Goal: Information Seeking & Learning: Learn about a topic

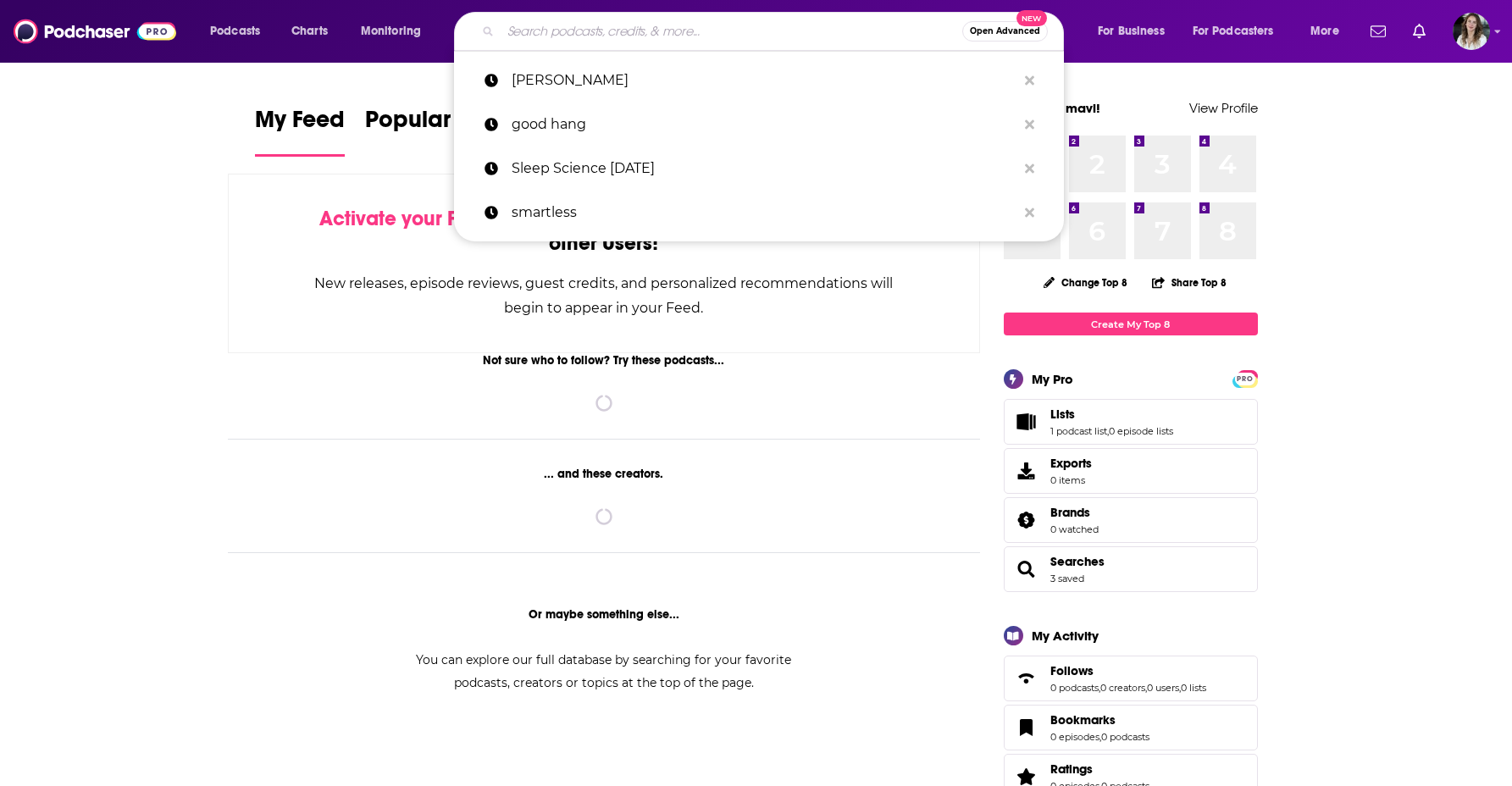
click at [565, 25] on input "Search podcasts, credits, & more..." at bounding box center [731, 31] width 461 height 28
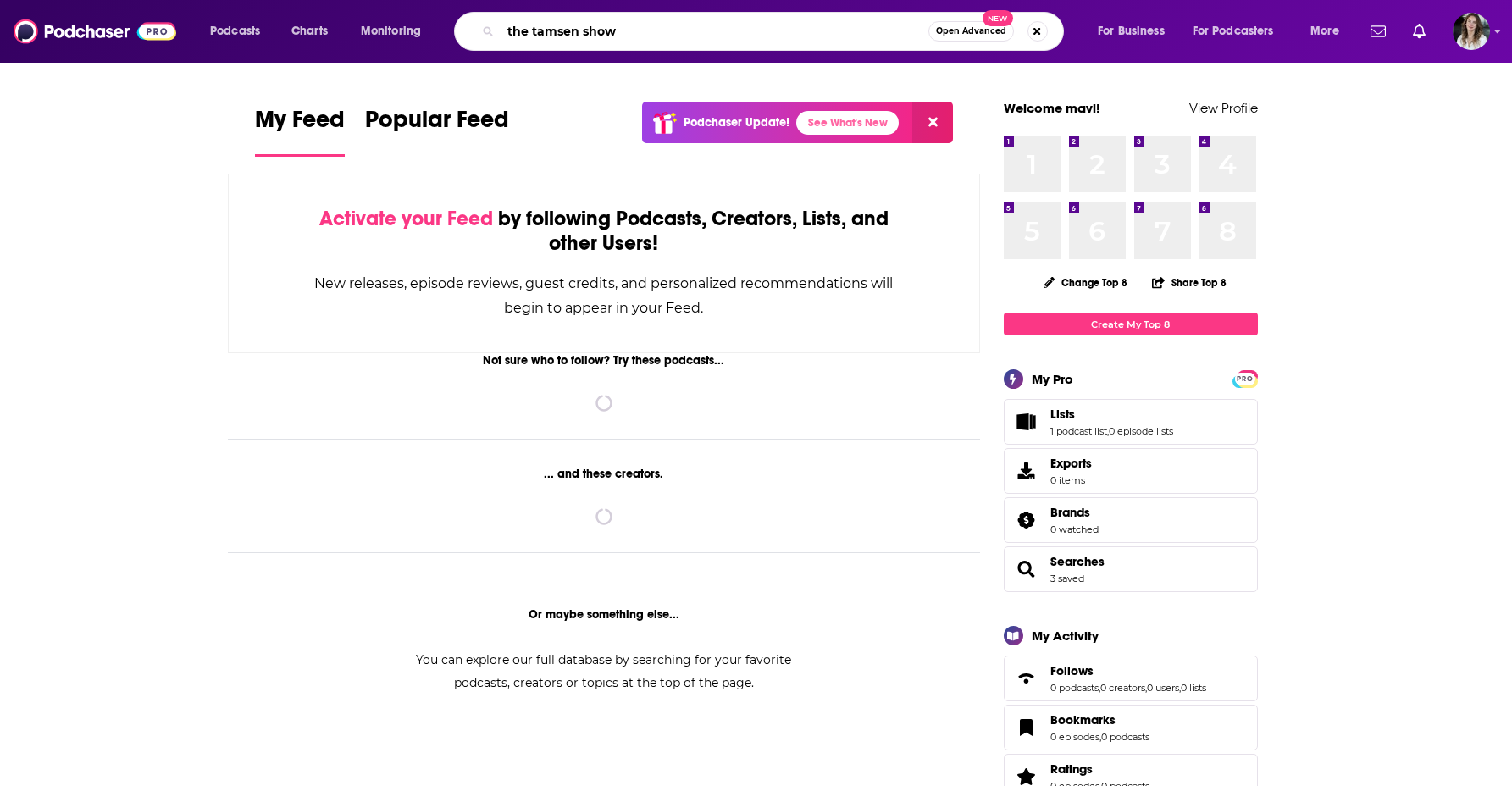
type input "the tamsen show"
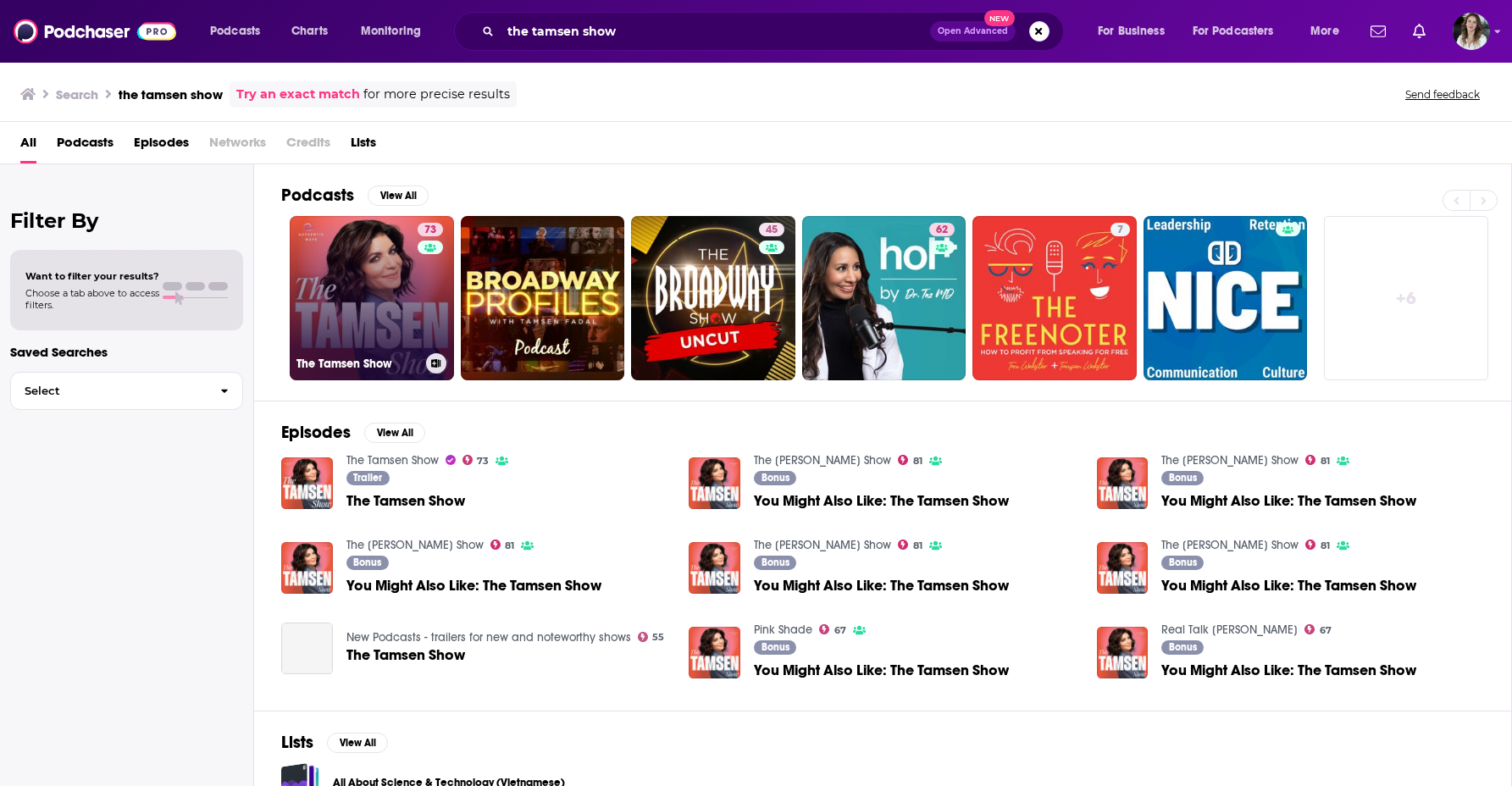
click at [352, 301] on link "73 The Tamsen Show" at bounding box center [372, 298] width 164 height 164
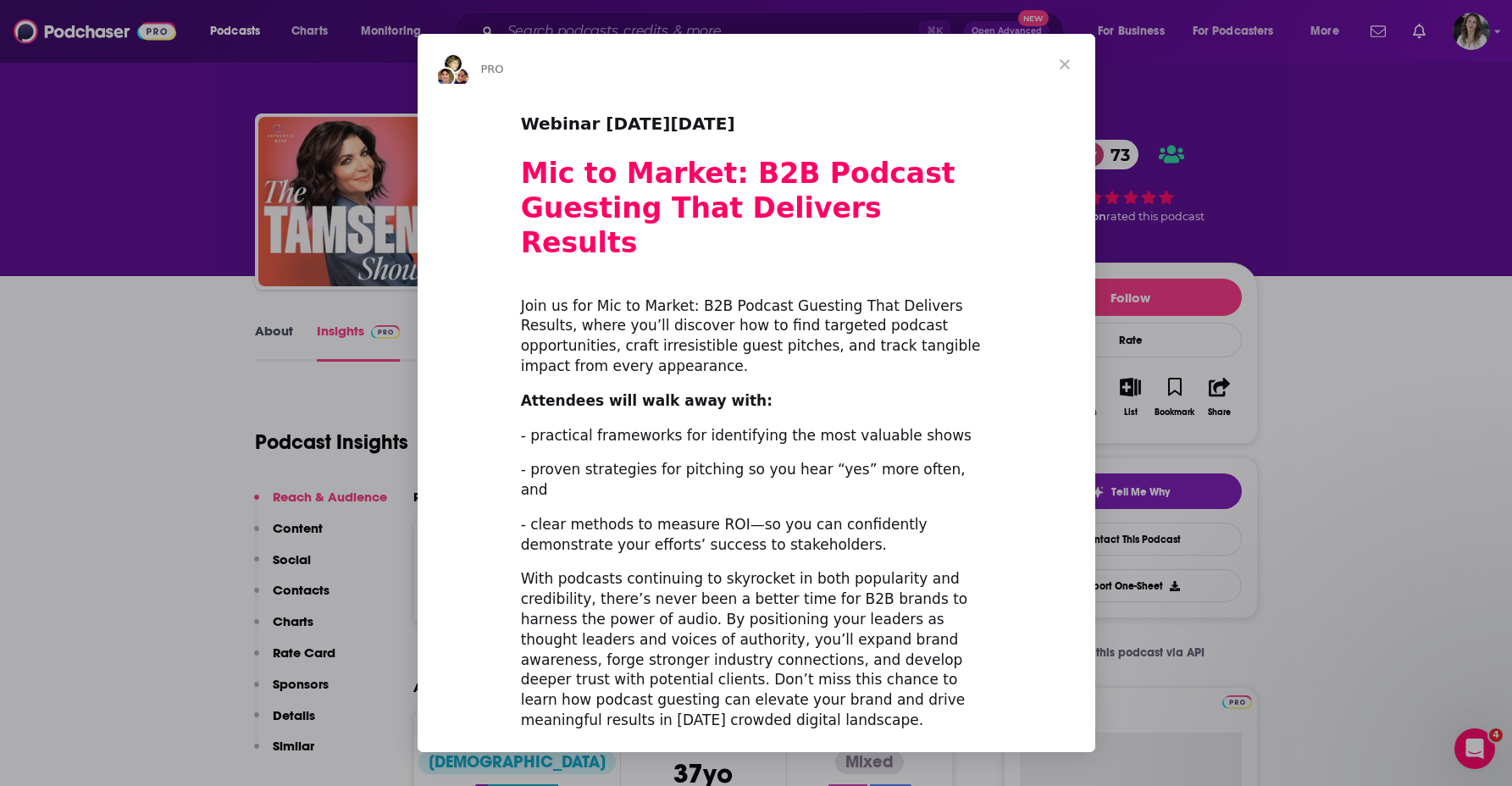
click at [1061, 60] on span "Close" at bounding box center [1065, 64] width 61 height 61
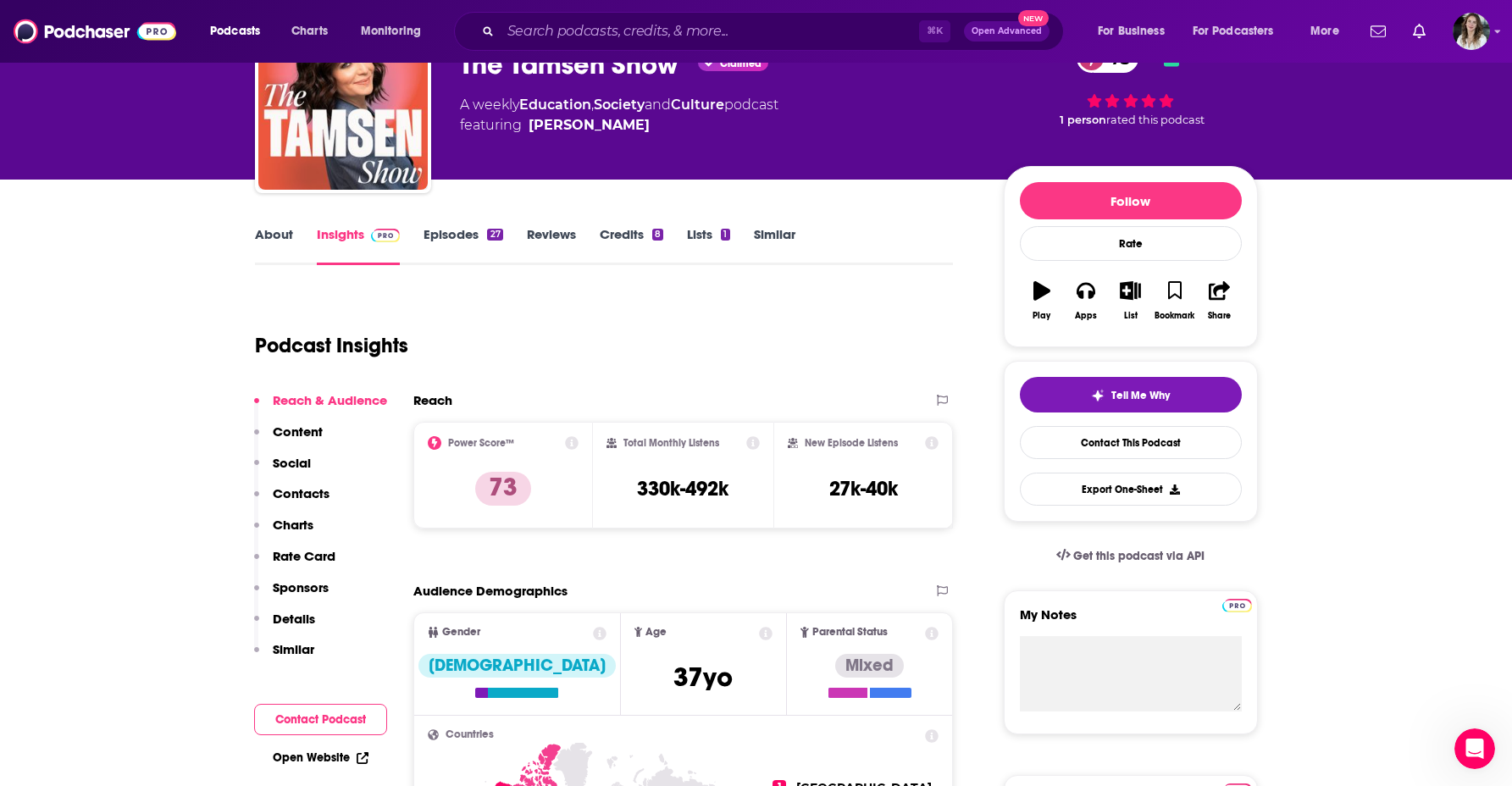
scroll to position [105, 0]
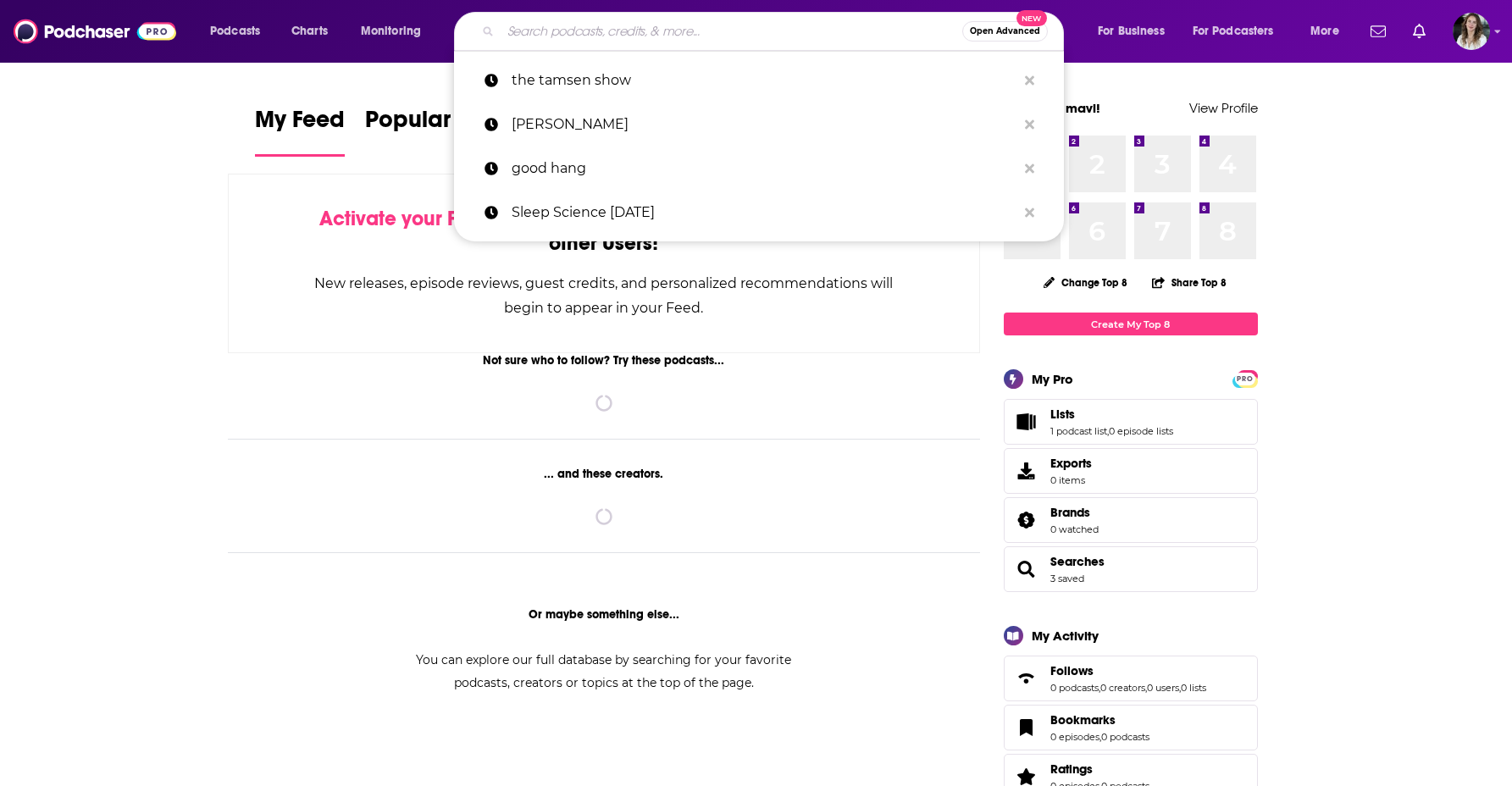
click at [580, 31] on input "Search podcasts, credits, & more..." at bounding box center [731, 31] width 461 height 28
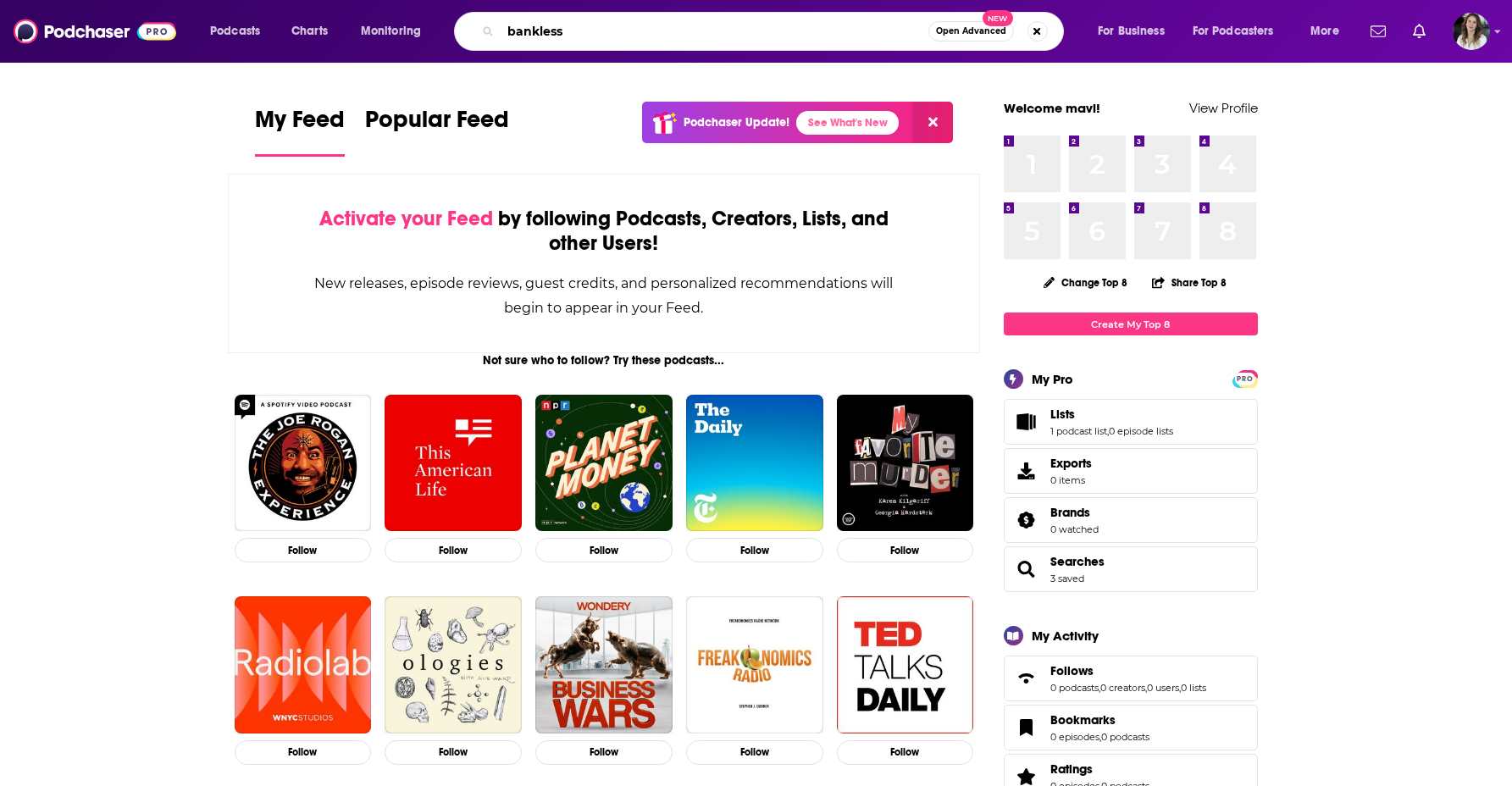
type input "bankless"
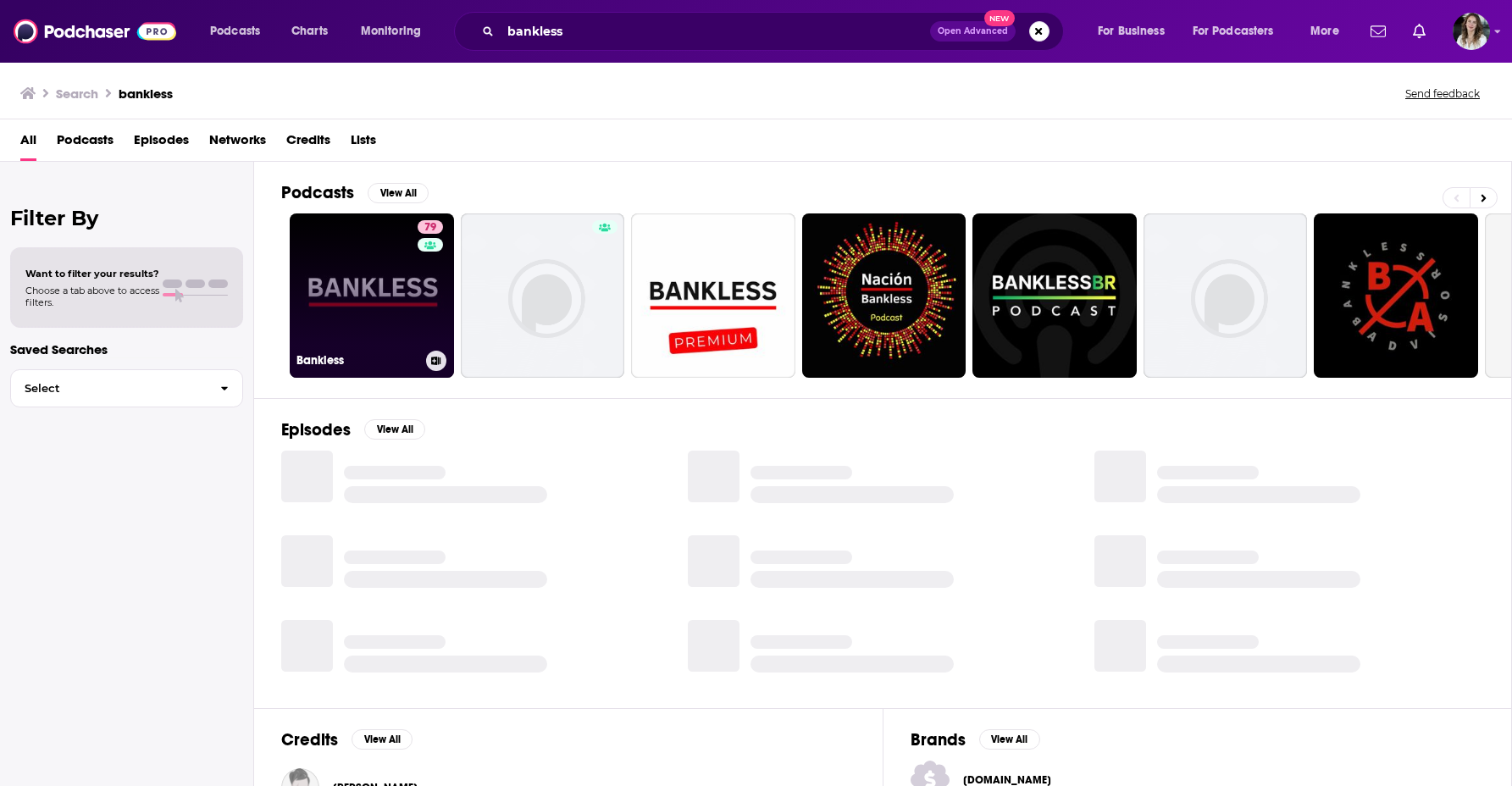
click at [357, 311] on link "79 Bankless" at bounding box center [372, 295] width 164 height 164
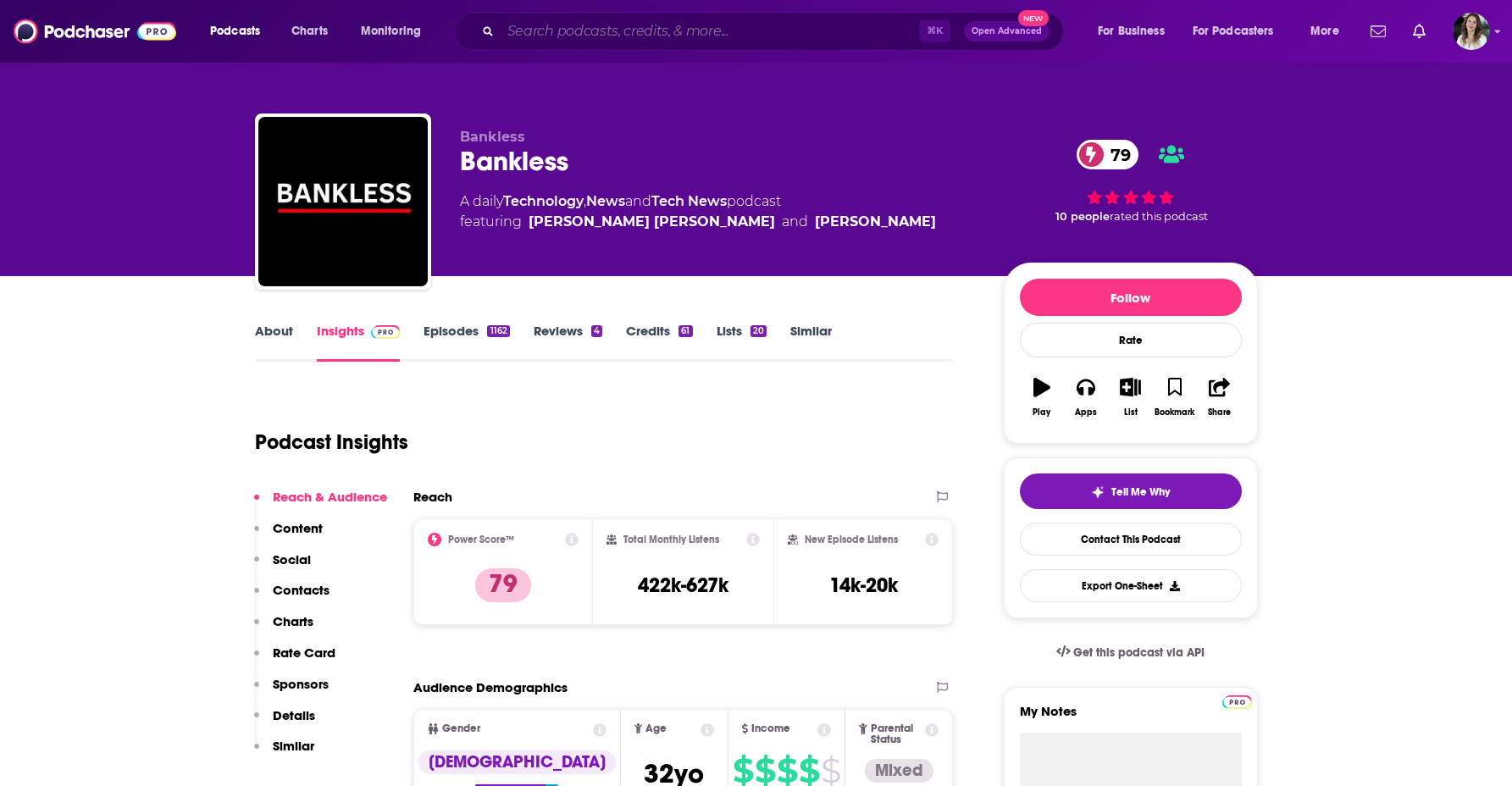
click at [731, 31] on input "Search podcasts, credits, & more..." at bounding box center [709, 31] width 418 height 28
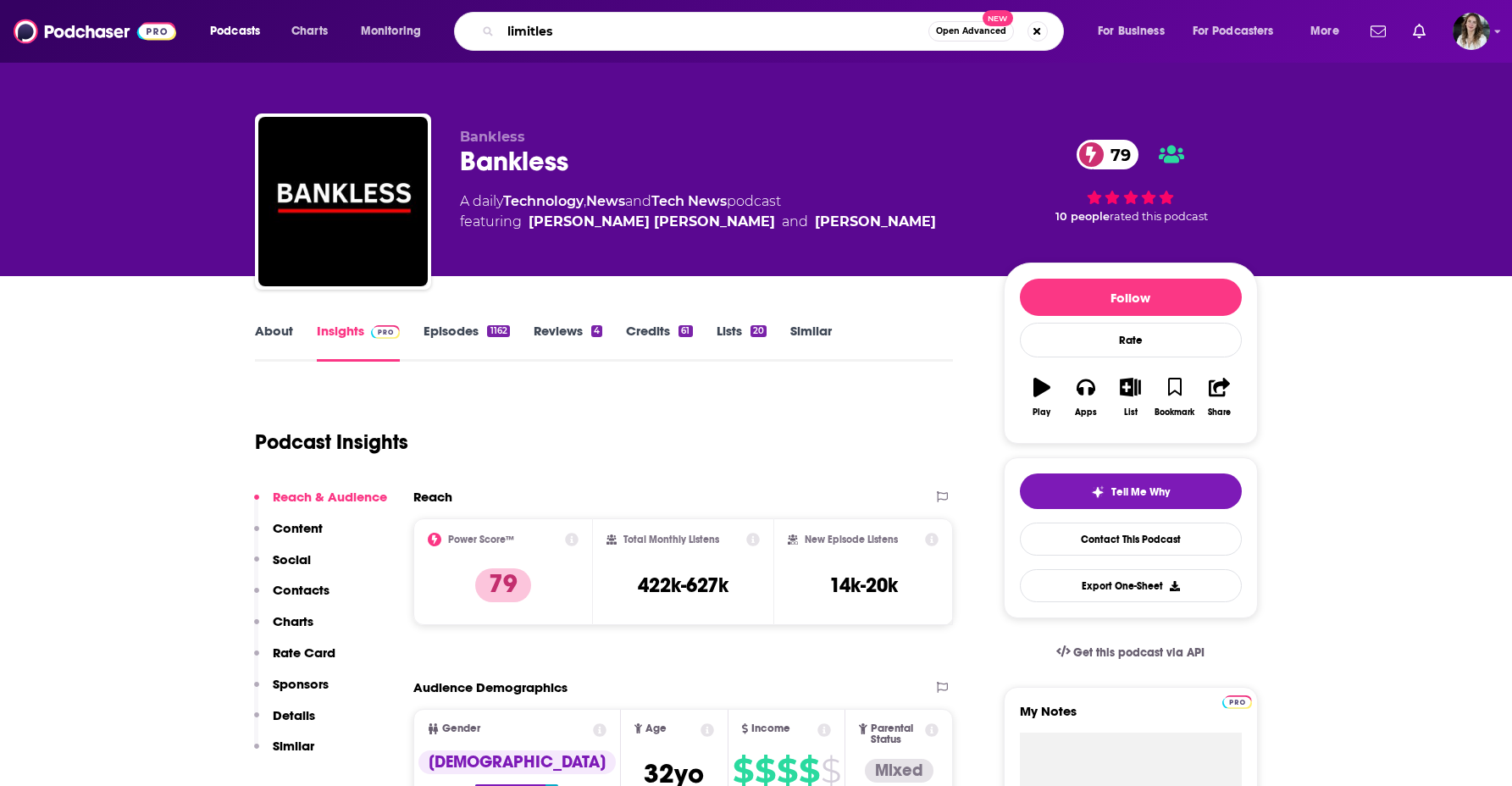
type input "limitless"
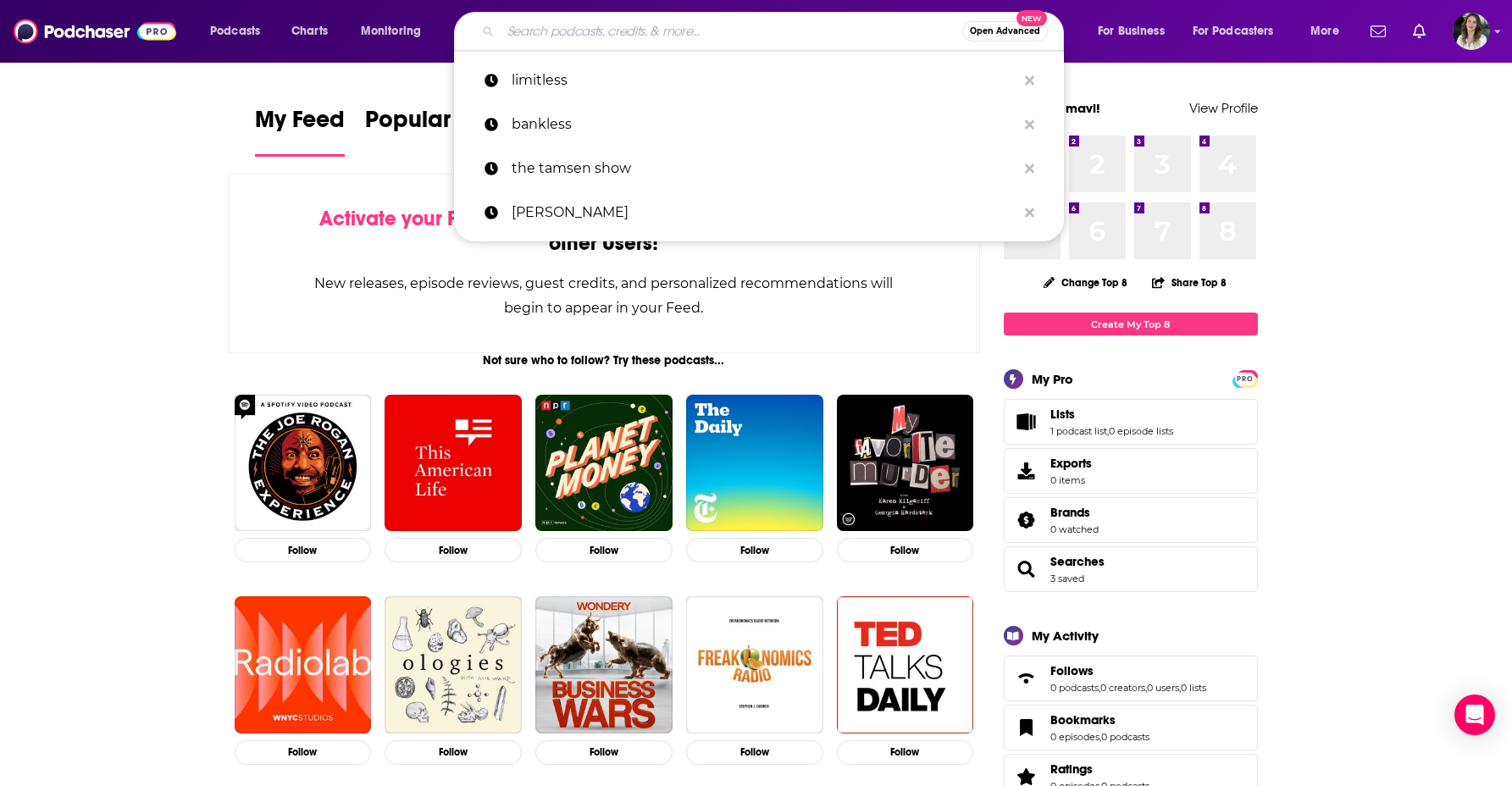
click at [607, 29] on input "Search podcasts, credits, & more..." at bounding box center [731, 31] width 461 height 28
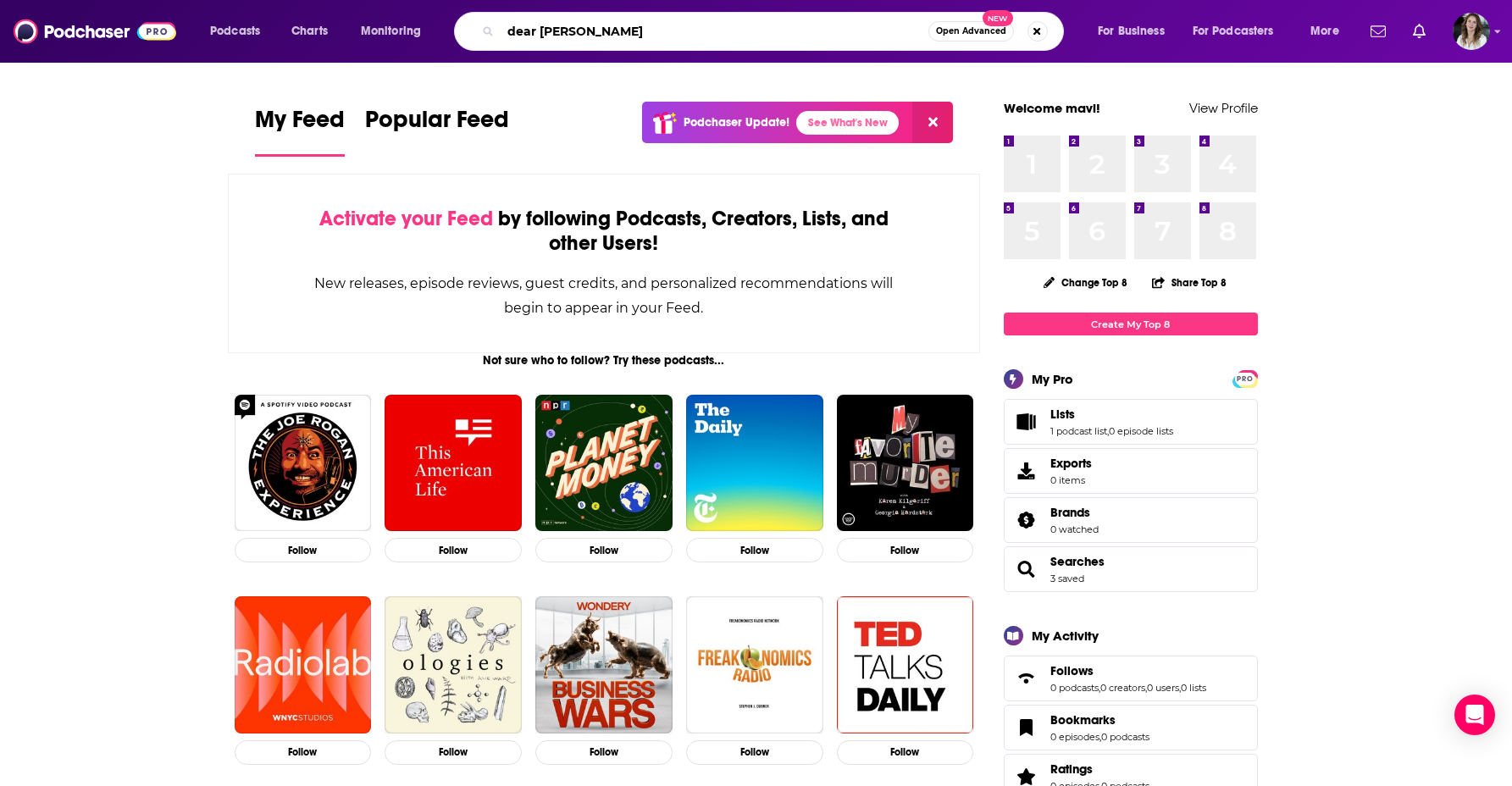
type input "dear chelsea"
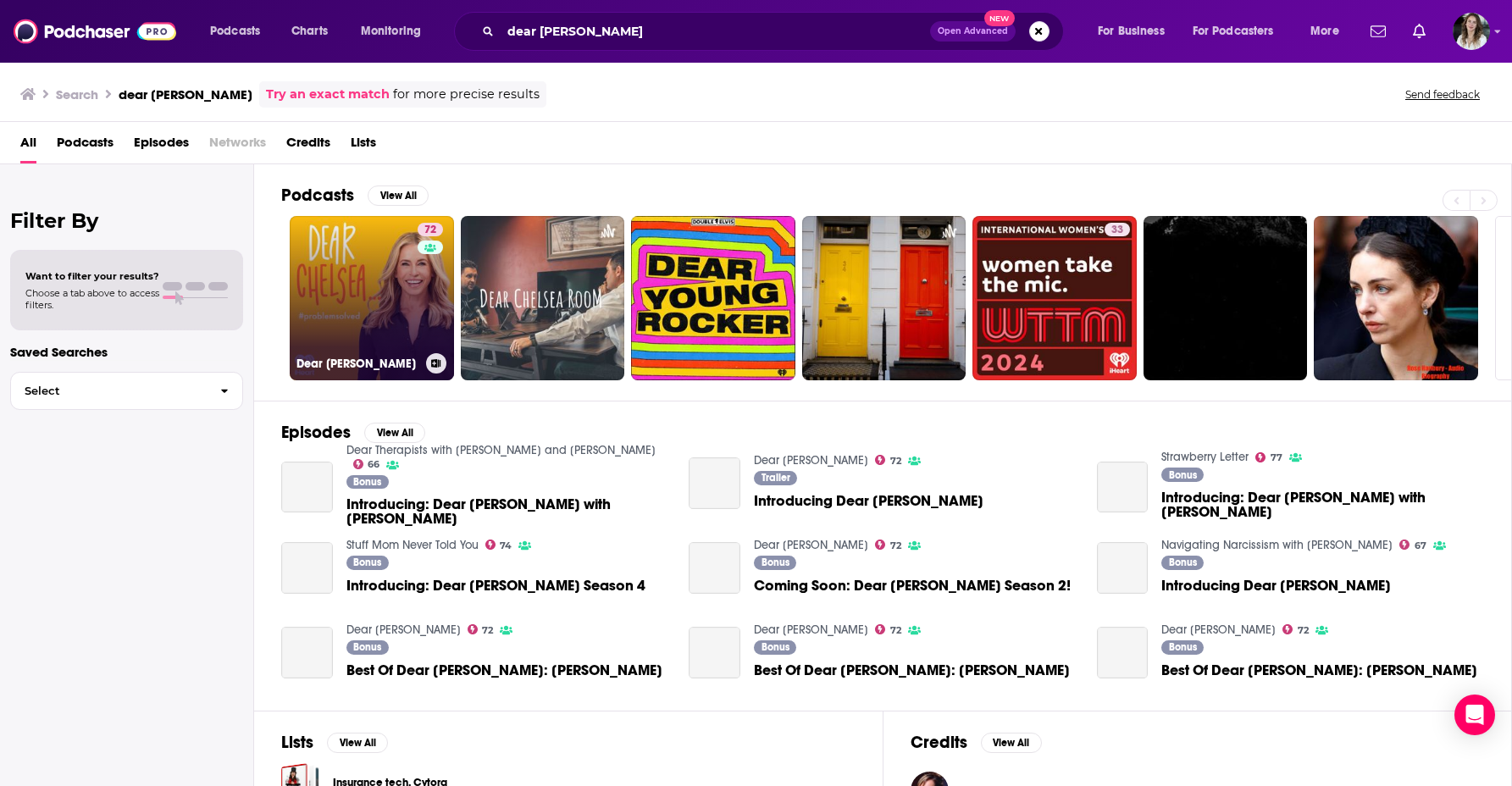
click at [324, 284] on link "72 Dear Chelsea" at bounding box center [372, 298] width 164 height 164
